Goal: Obtain resource: Download file/media

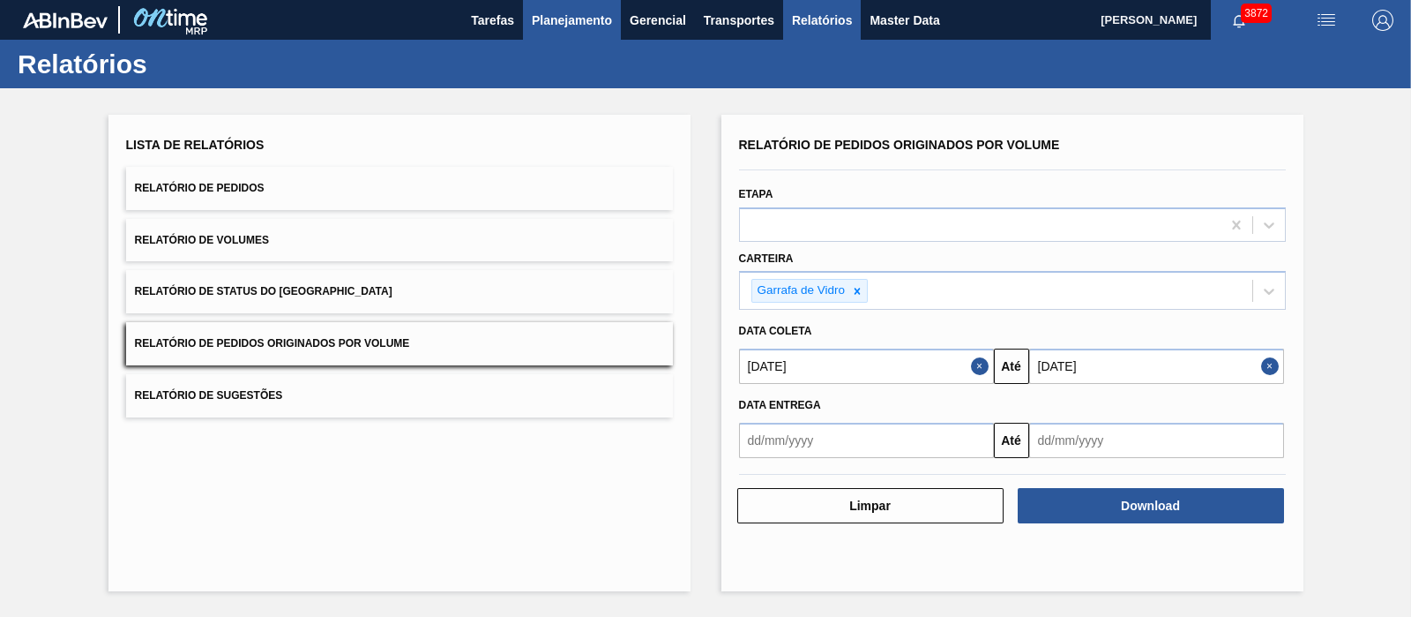
click at [561, 31] on button "Planejamento" at bounding box center [572, 20] width 98 height 40
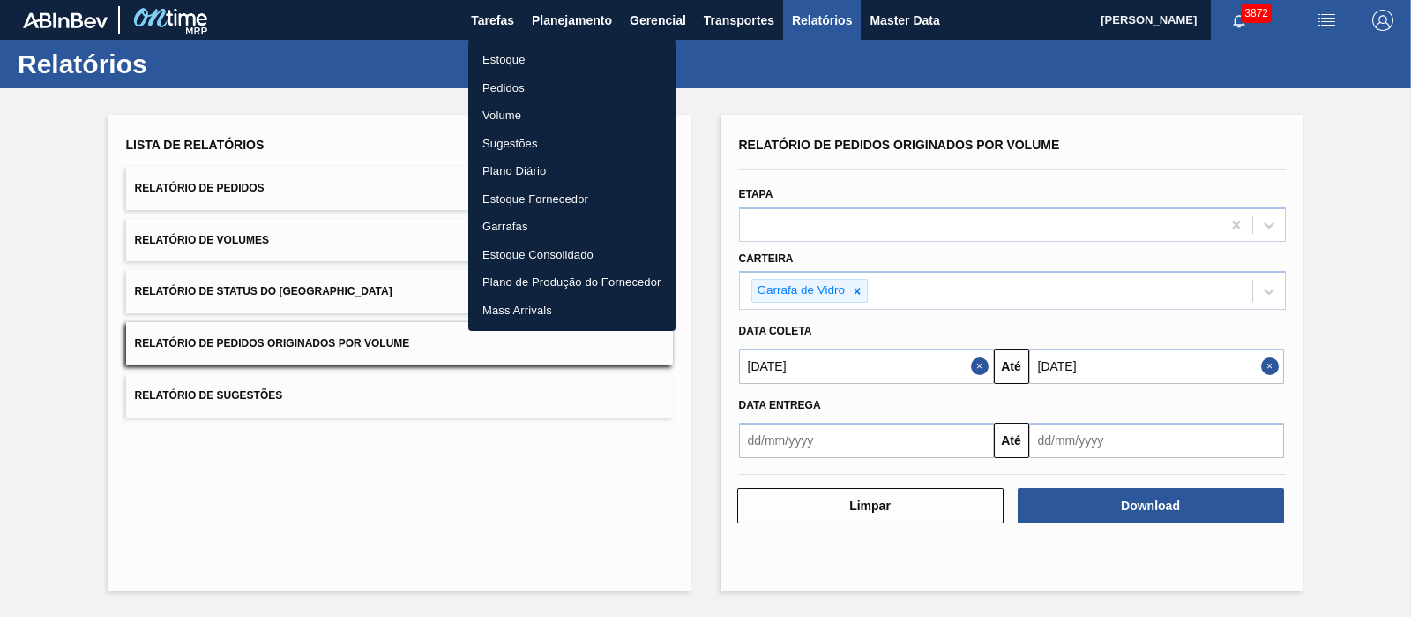
click at [498, 77] on li "Pedidos" at bounding box center [571, 88] width 207 height 28
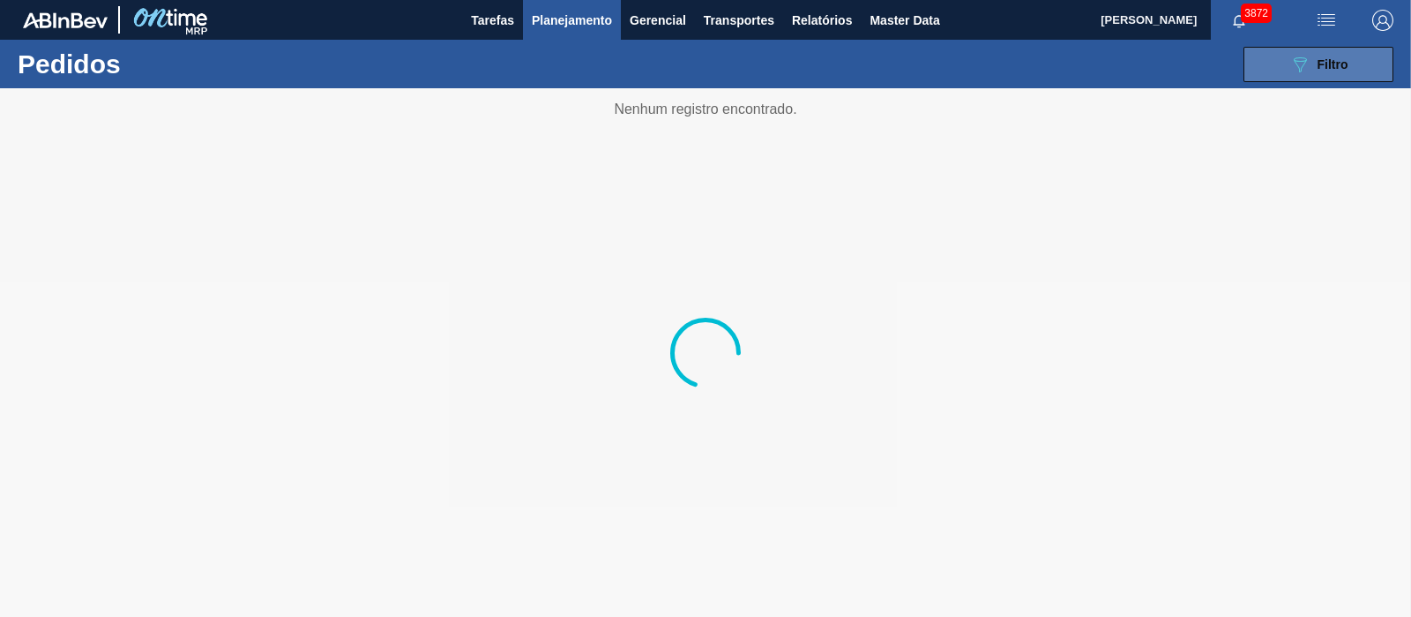
click at [1318, 64] on span "Filtro" at bounding box center [1333, 64] width 31 height 14
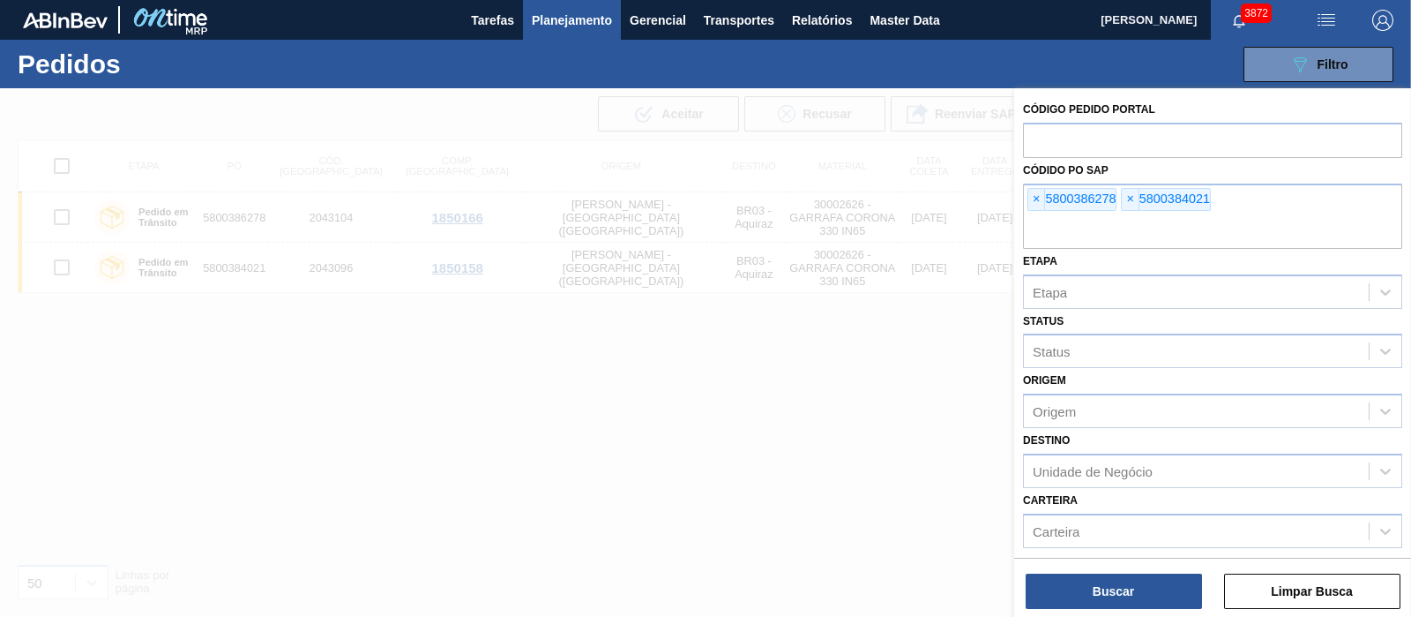
click at [1041, 202] on span "×" at bounding box center [1036, 199] width 17 height 21
click at [1041, 215] on input "text" at bounding box center [1212, 232] width 379 height 34
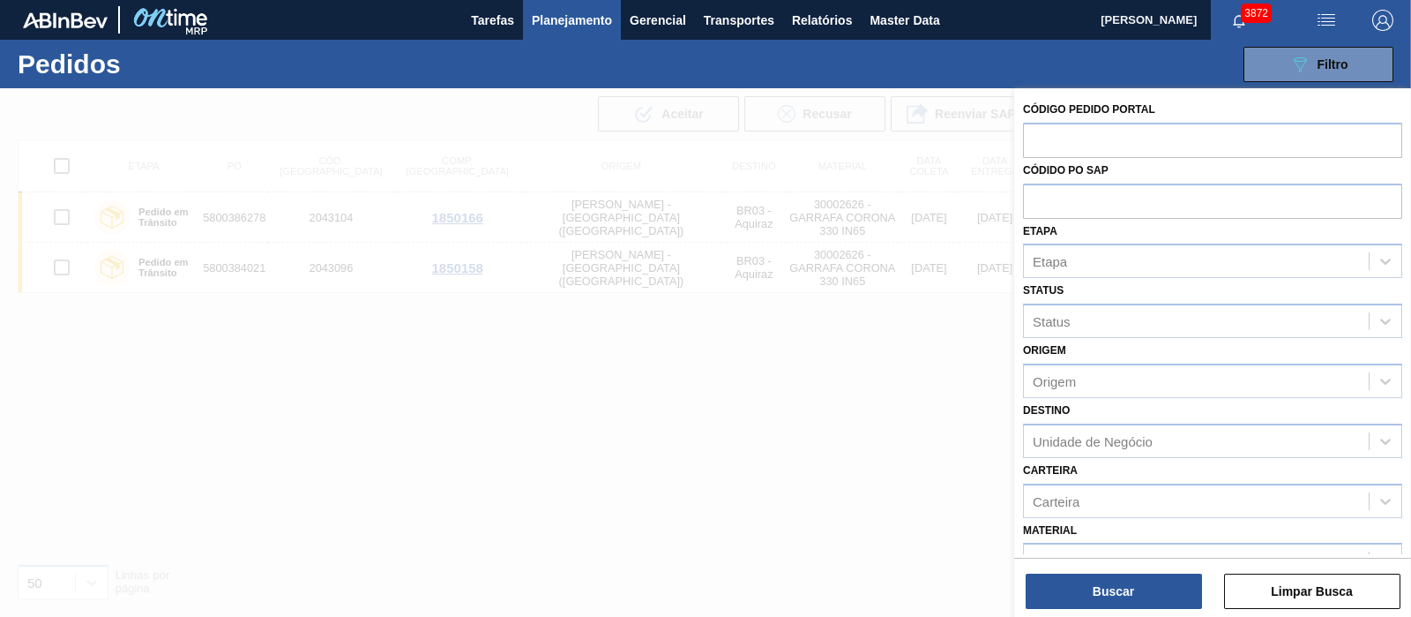
paste input "text"
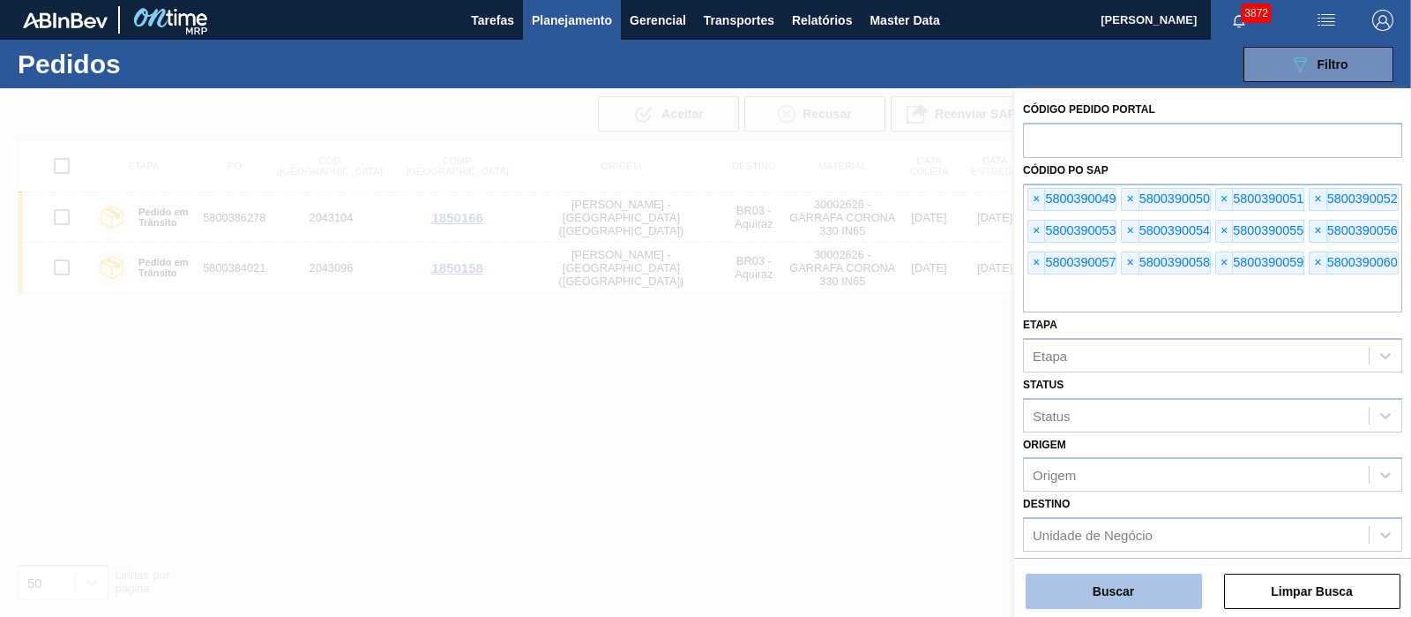
click at [1111, 586] on button "Buscar" at bounding box center [1114, 590] width 176 height 35
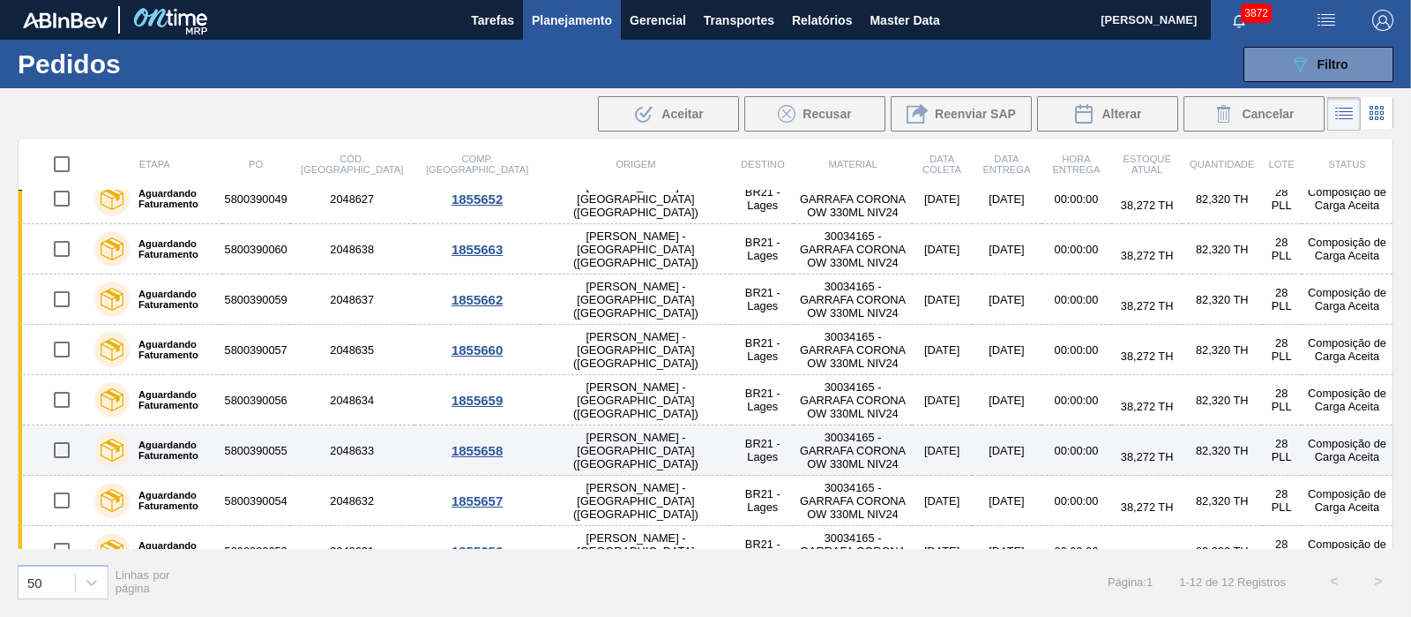
scroll to position [244, 0]
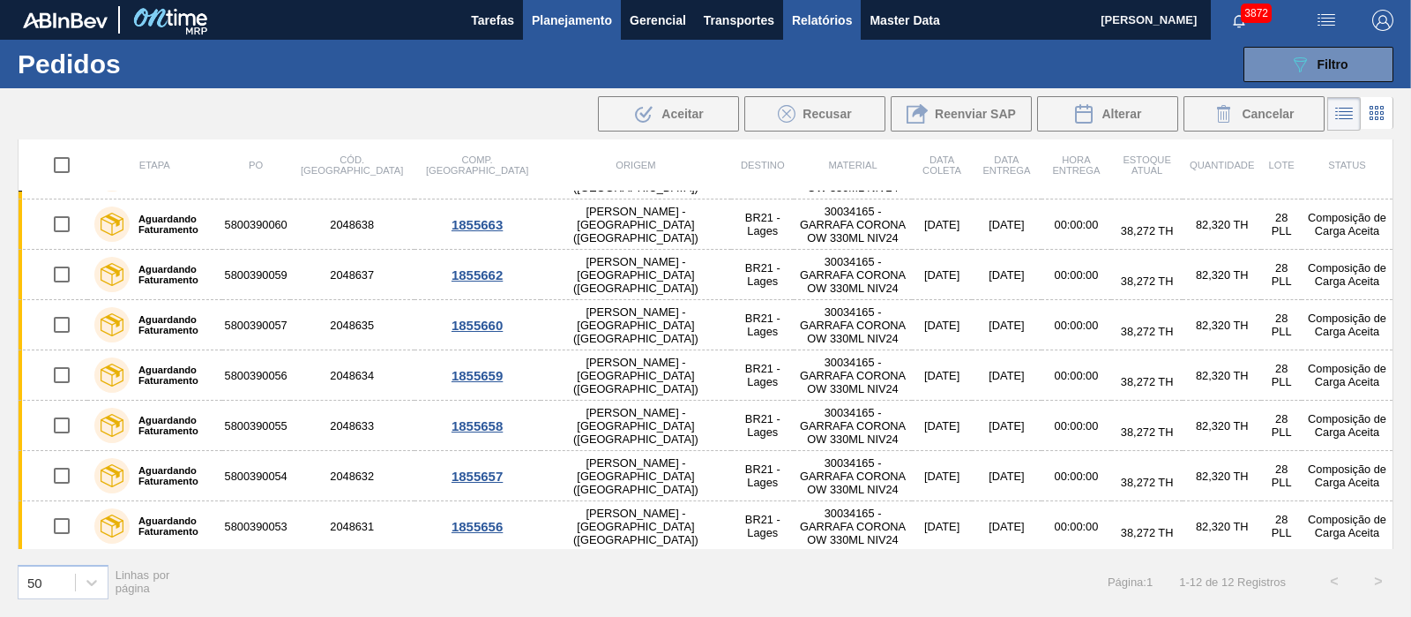
click at [849, 17] on span "Relatórios" at bounding box center [822, 20] width 60 height 21
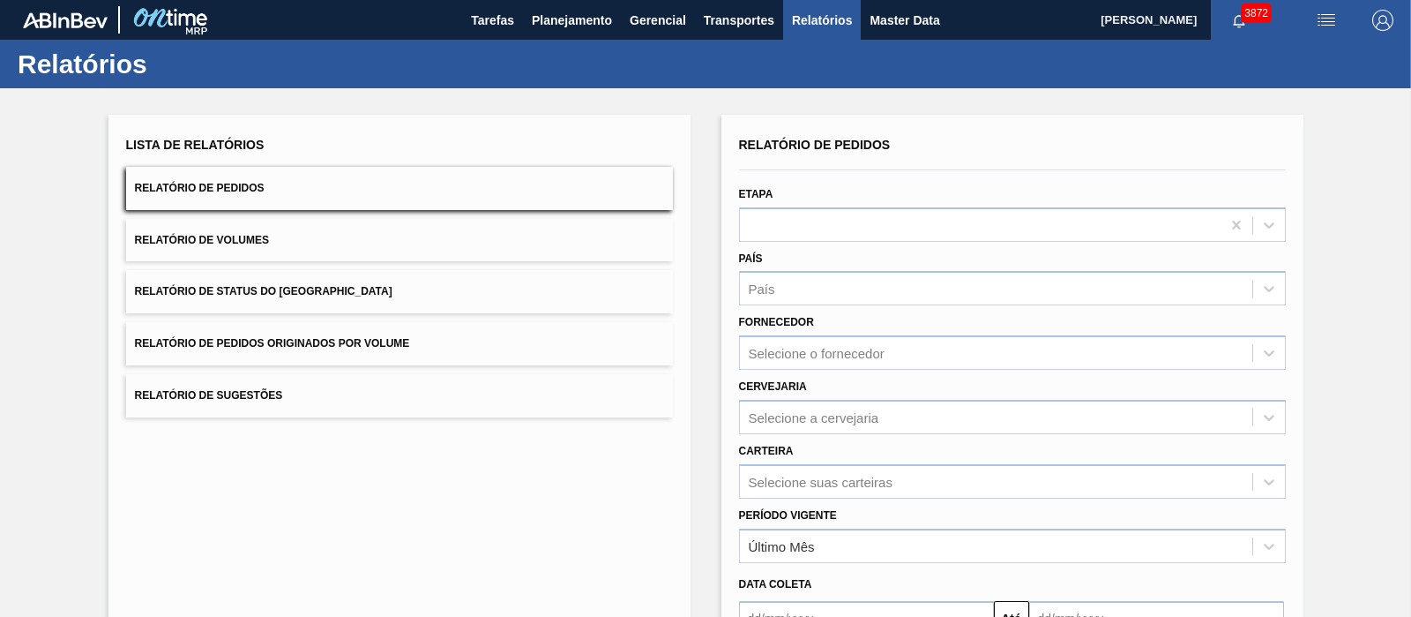
click at [413, 332] on button "Relatório de Pedidos Originados por Volume" at bounding box center [399, 343] width 547 height 43
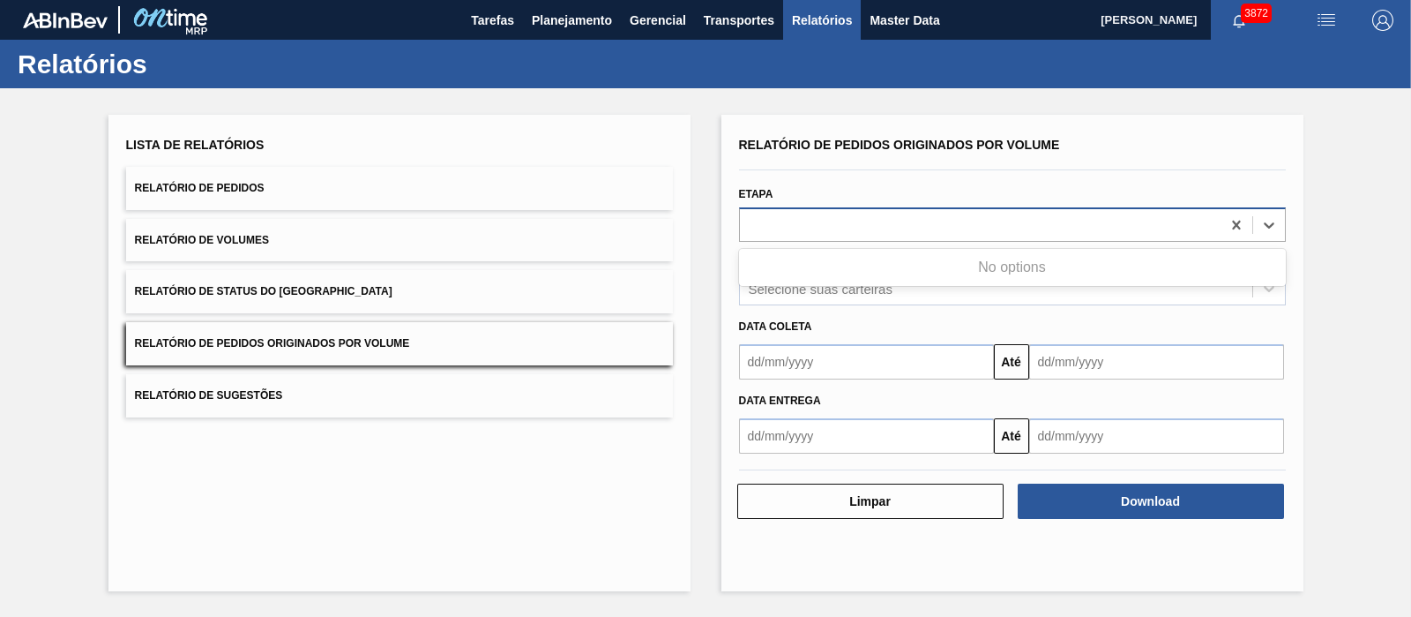
click at [813, 219] on div at bounding box center [980, 225] width 481 height 26
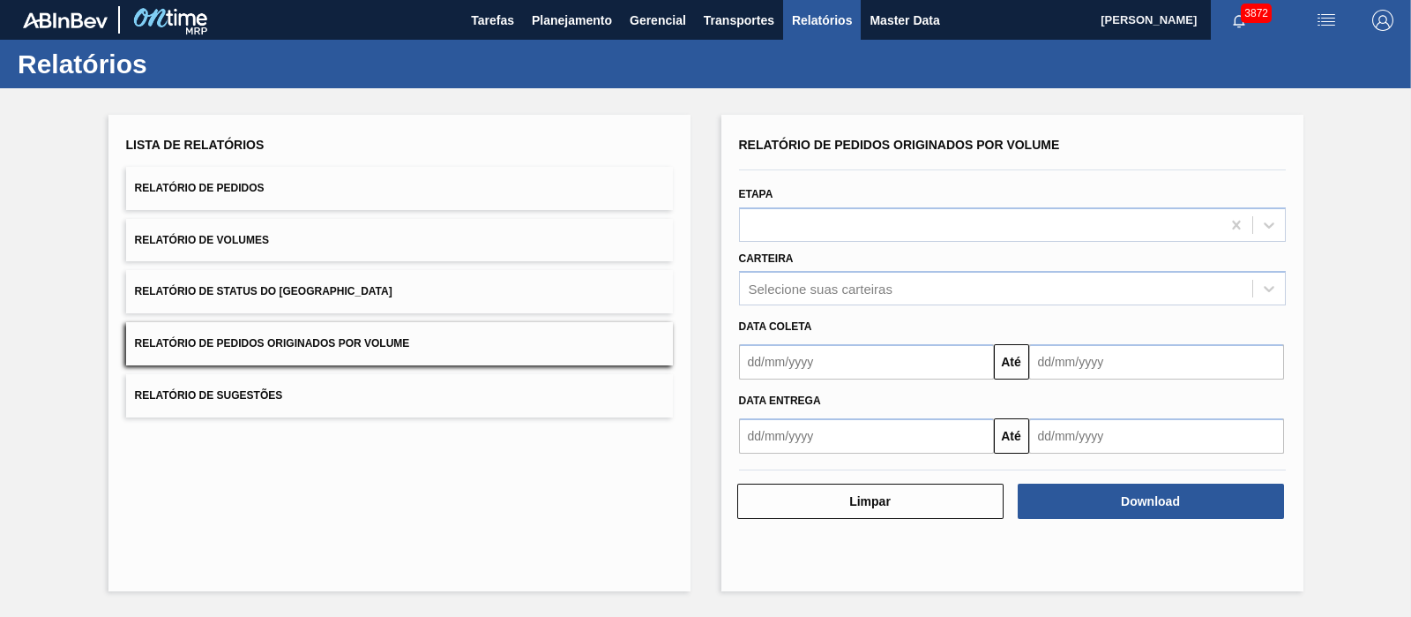
click at [671, 385] on button "Relatório de Sugestões" at bounding box center [399, 395] width 547 height 43
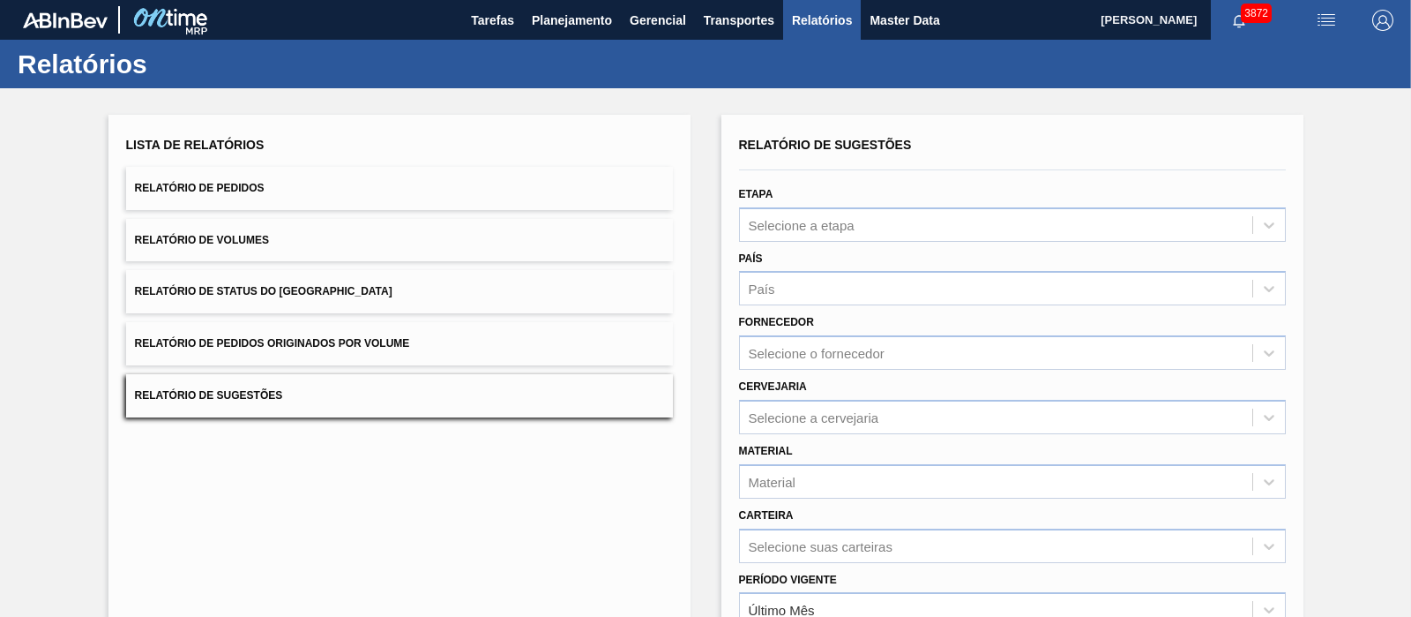
click at [422, 333] on button "Relatório de Pedidos Originados por Volume" at bounding box center [399, 343] width 547 height 43
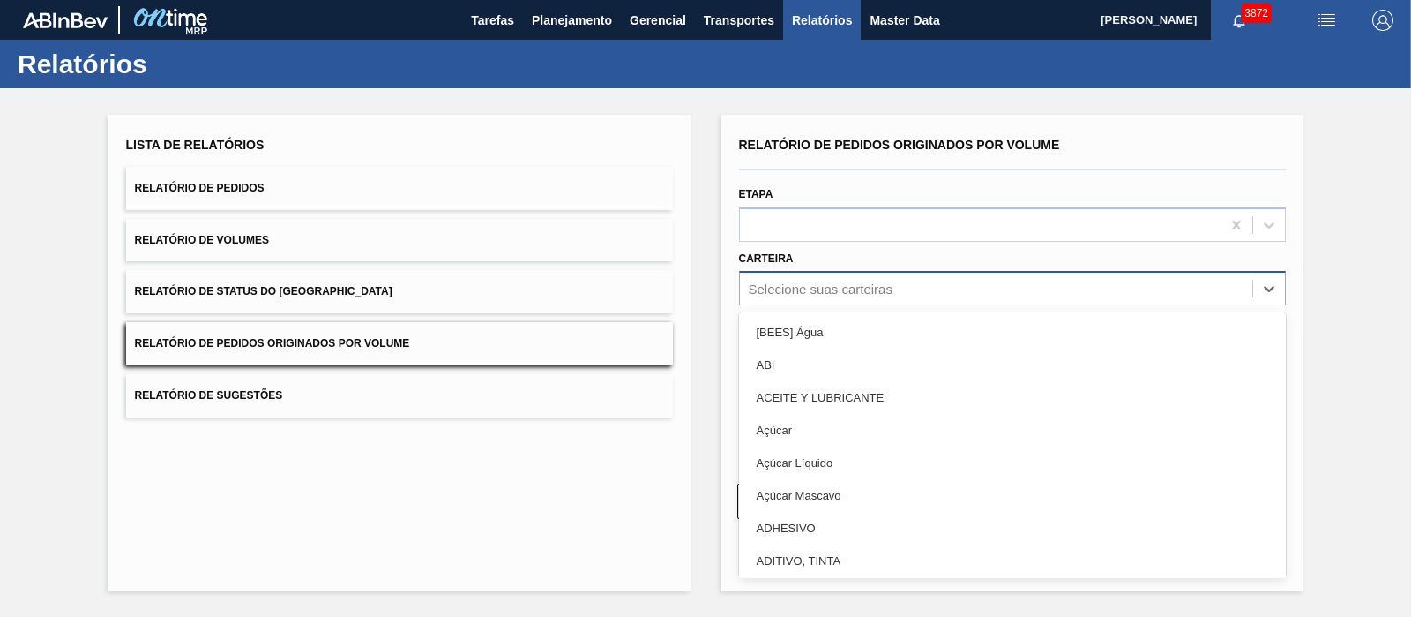
click at [766, 287] on div "Selecione suas carteiras" at bounding box center [821, 288] width 144 height 15
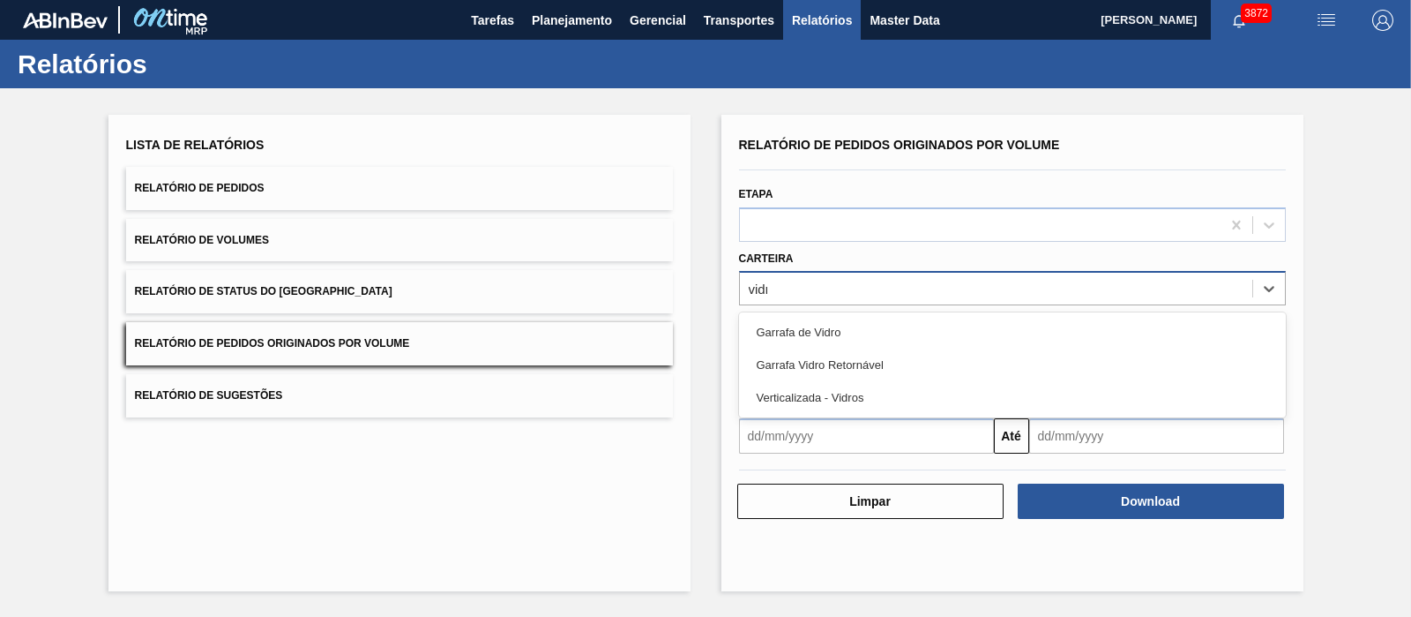
type input "vidro"
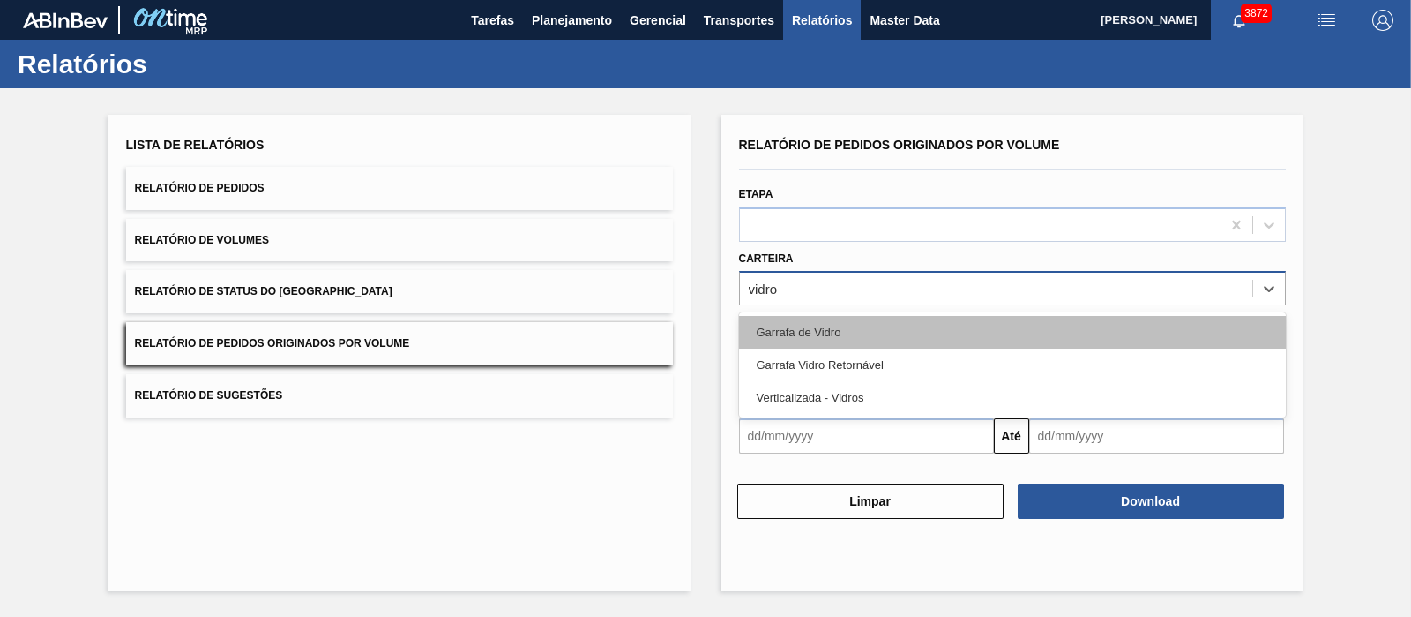
click at [829, 318] on div "Garrafa de Vidro" at bounding box center [1012, 332] width 547 height 33
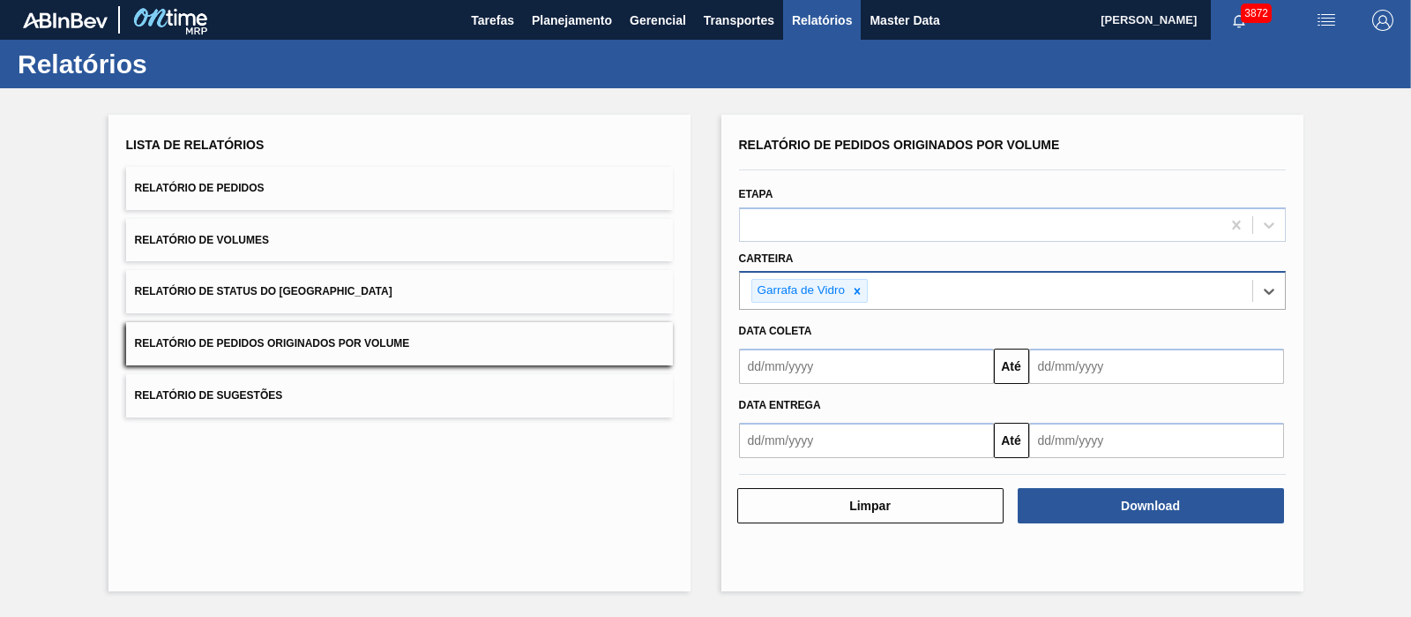
click at [831, 359] on input "text" at bounding box center [866, 365] width 255 height 35
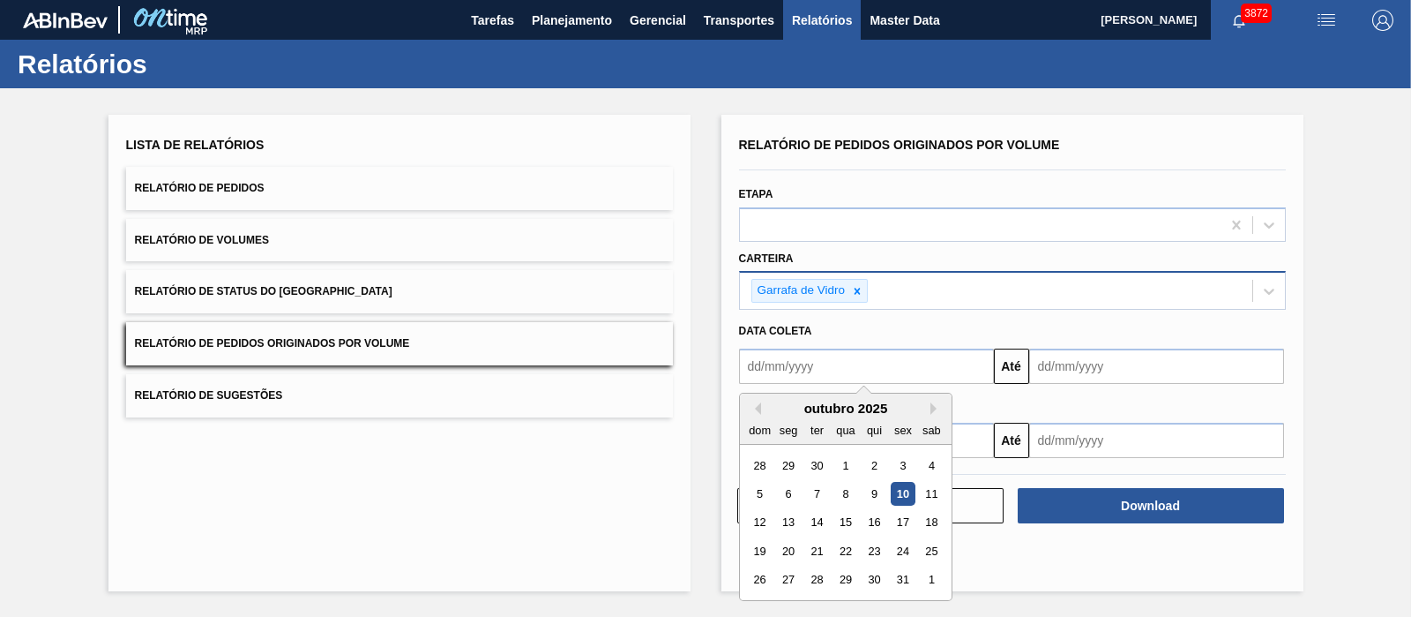
click at [760, 412] on div "outubro 2025" at bounding box center [846, 407] width 212 height 15
click at [755, 407] on button "Previous Month" at bounding box center [755, 408] width 12 height 12
click at [788, 460] on div "1" at bounding box center [788, 465] width 24 height 24
type input "[DATE]"
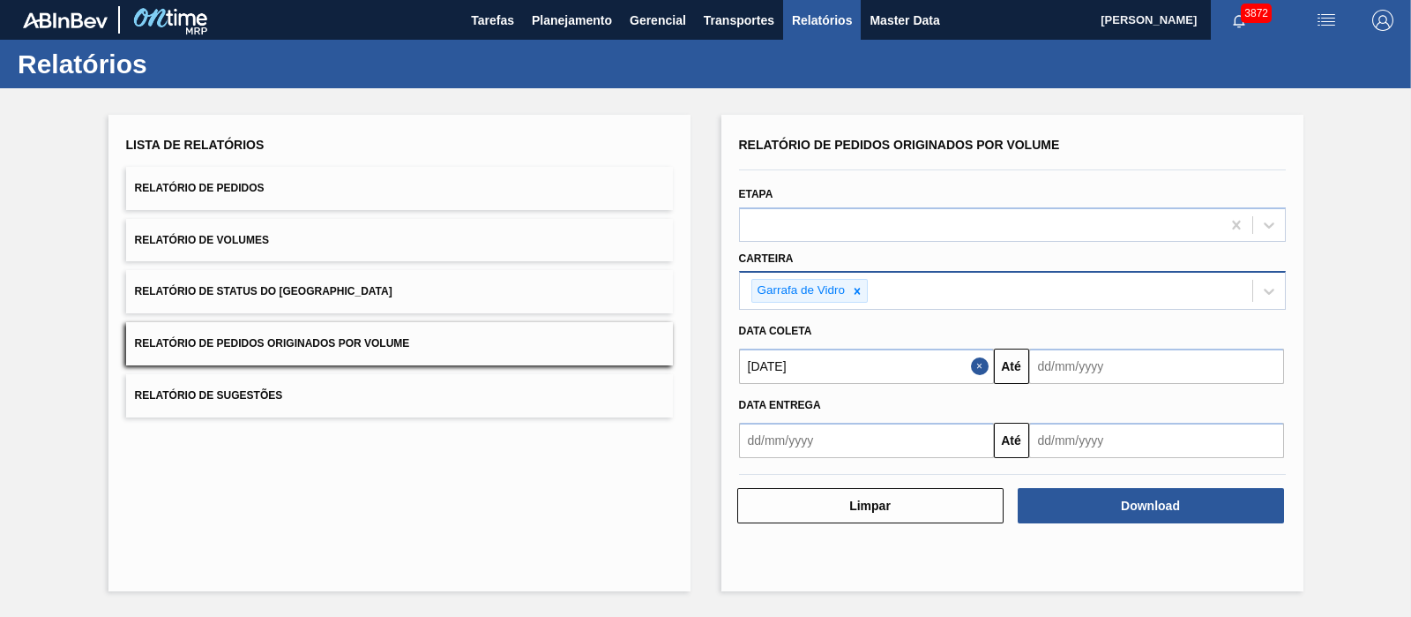
click at [1076, 366] on input "text" at bounding box center [1156, 365] width 255 height 35
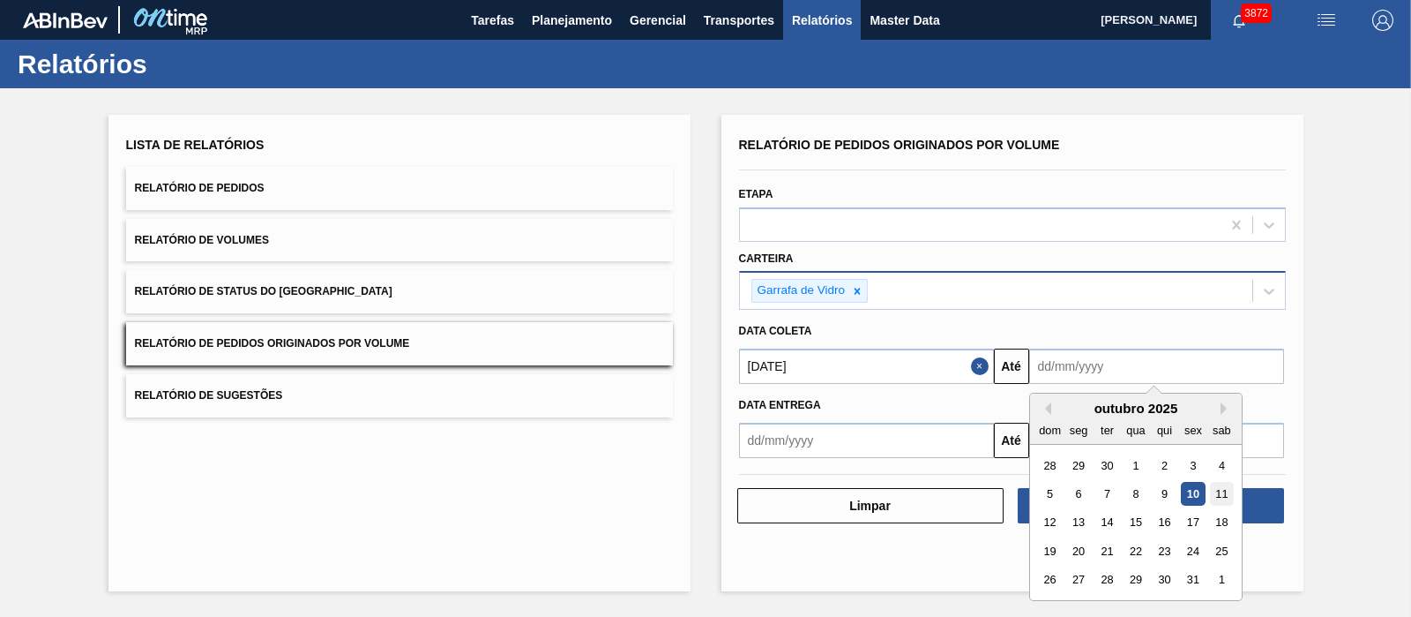
click at [1226, 491] on div "11" at bounding box center [1221, 494] width 24 height 24
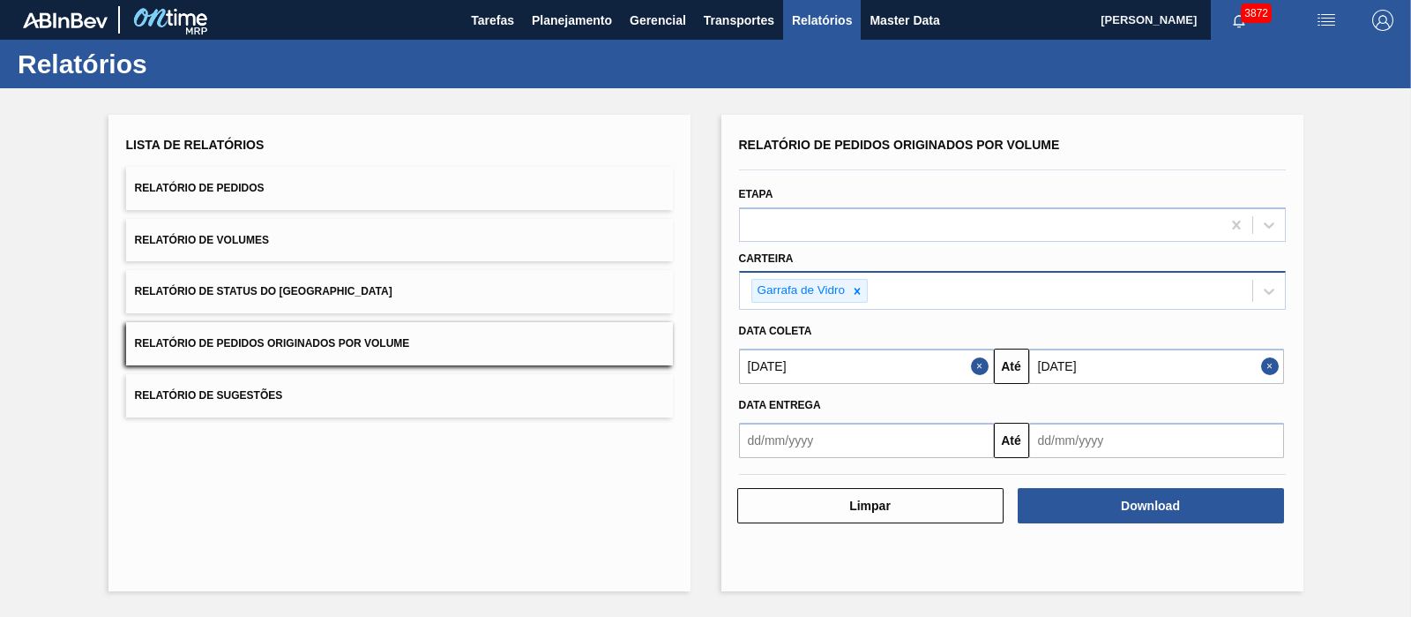
type input "[DATE]"
click at [1135, 492] on button "Download" at bounding box center [1151, 505] width 266 height 35
